Goal: Navigation & Orientation: Find specific page/section

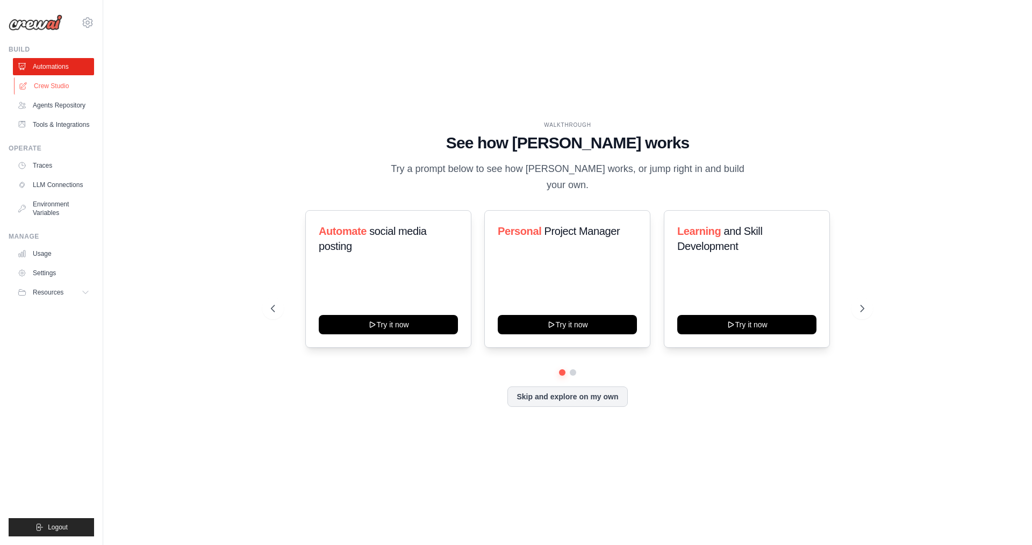
click at [59, 83] on link "Crew Studio" at bounding box center [54, 85] width 81 height 17
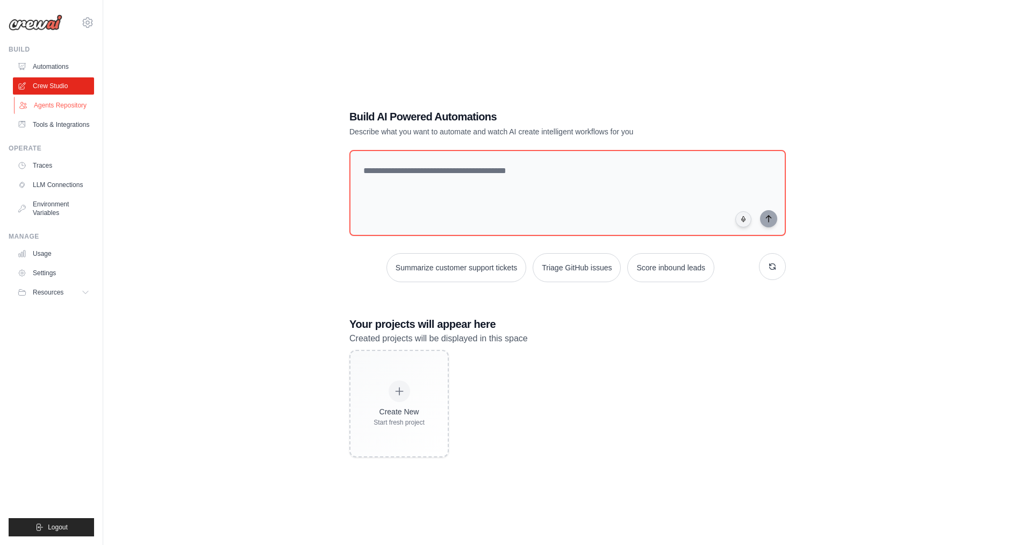
click at [67, 105] on link "Agents Repository" at bounding box center [54, 105] width 81 height 17
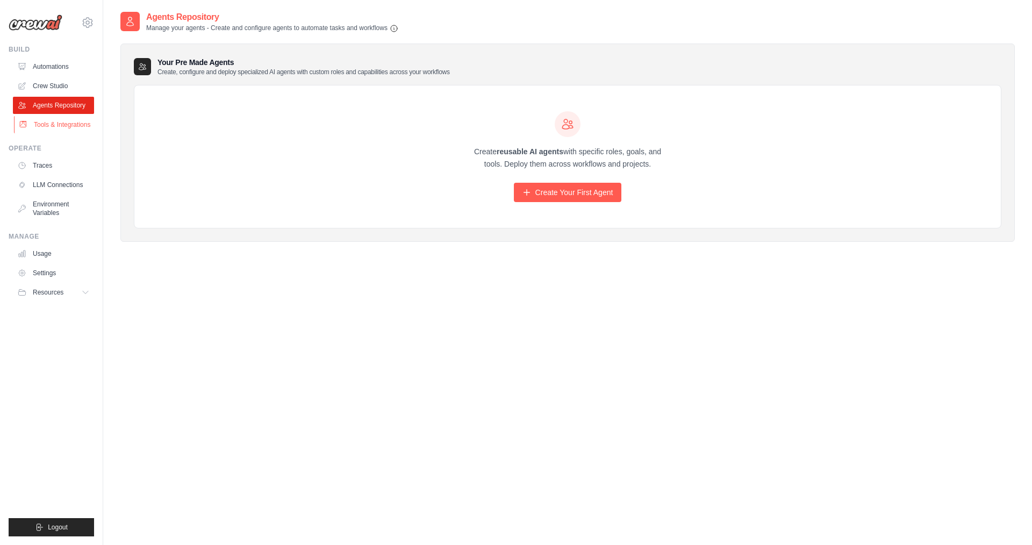
click at [48, 129] on link "Tools & Integrations" at bounding box center [54, 124] width 81 height 17
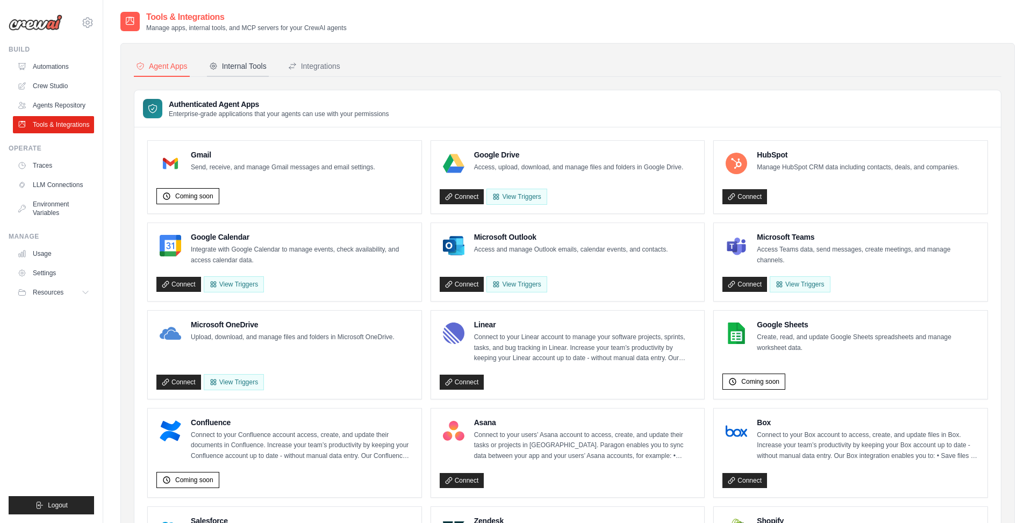
click at [257, 67] on div "Internal Tools" at bounding box center [238, 66] width 58 height 11
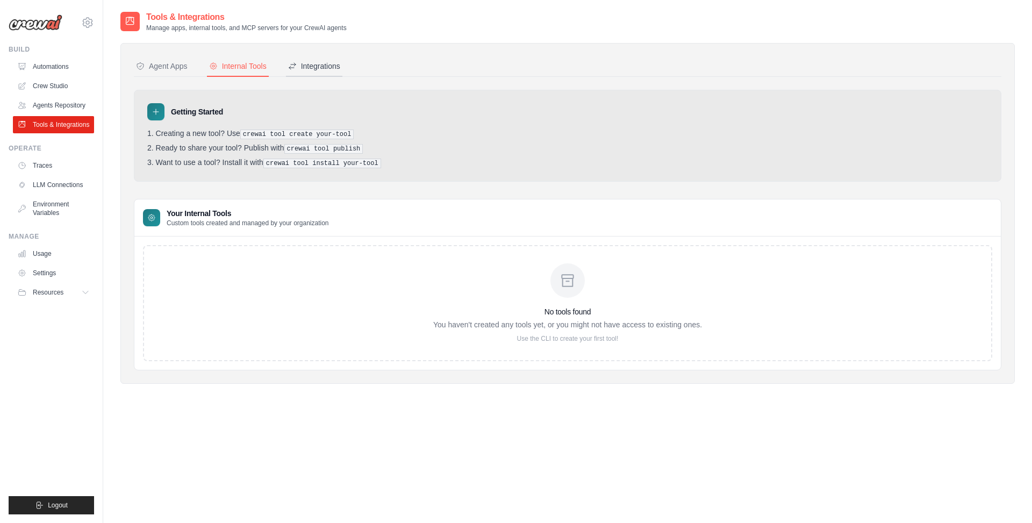
click at [319, 65] on div "Integrations" at bounding box center [314, 66] width 52 height 11
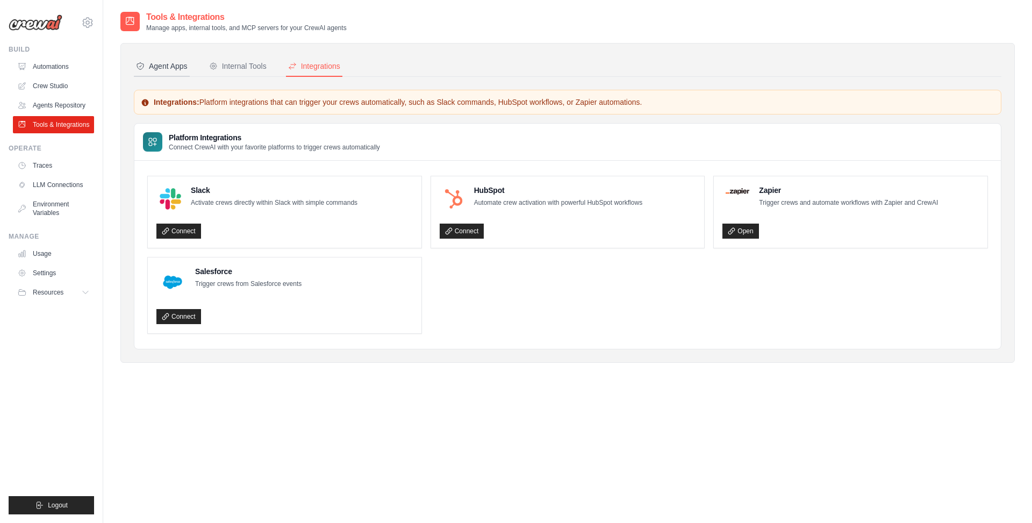
click at [176, 68] on div "Agent Apps" at bounding box center [162, 66] width 52 height 11
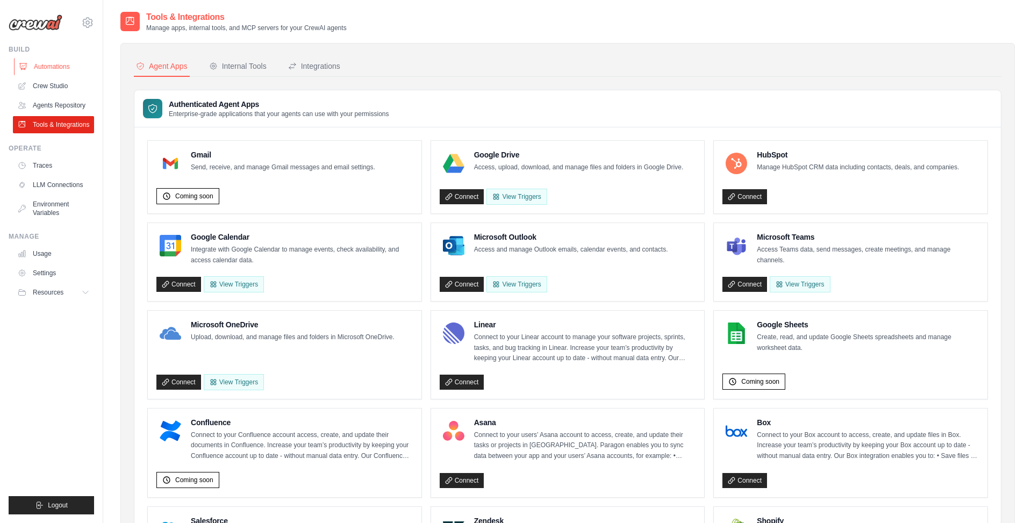
click at [59, 70] on link "Automations" at bounding box center [54, 66] width 81 height 17
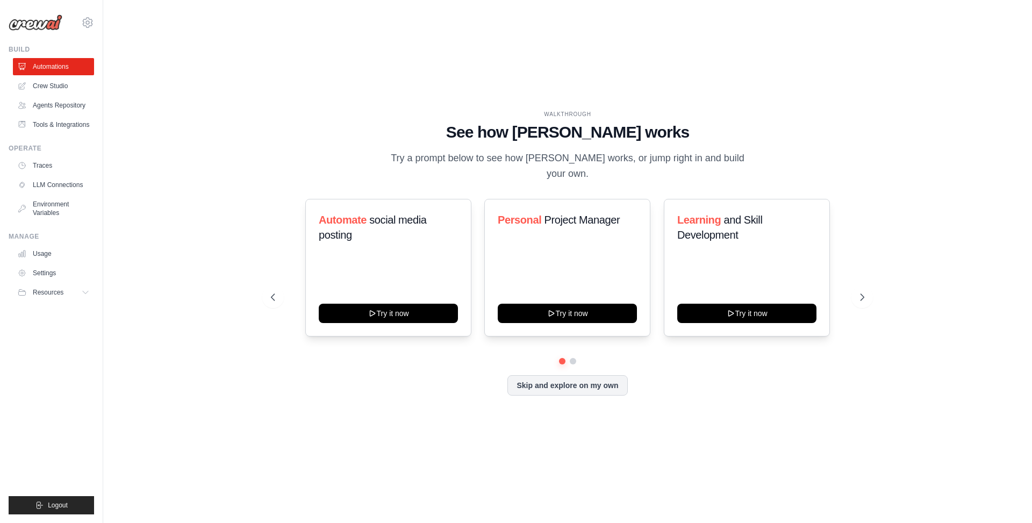
click at [574, 365] on div "Automate social media posting Try it now Personal Project Manager Try it now Le…" at bounding box center [567, 297] width 593 height 197
click at [574, 362] on button at bounding box center [573, 361] width 9 height 9
click at [562, 363] on button at bounding box center [563, 361] width 8 height 8
